Goal: Task Accomplishment & Management: Use online tool/utility

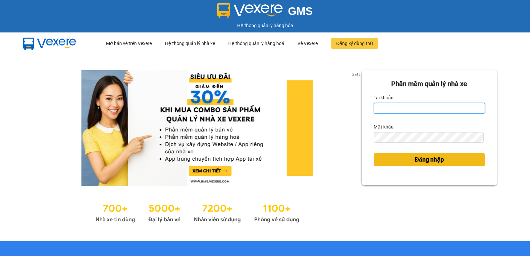
type input "pvgodau.dongphuoc"
click at [386, 156] on button "Đăng nhập" at bounding box center [429, 159] width 111 height 13
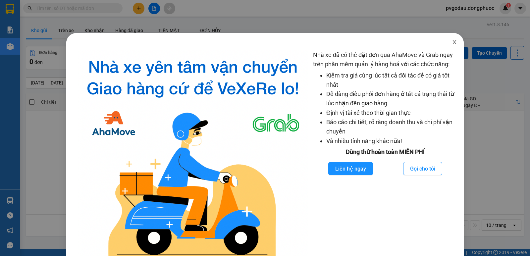
click at [452, 44] on icon "close" at bounding box center [454, 41] width 5 height 5
